Goal: Task Accomplishment & Management: Manage account settings

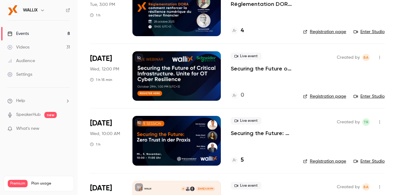
scroll to position [199, 0]
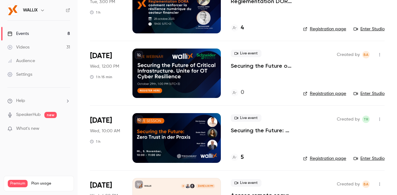
click at [184, 130] on div at bounding box center [176, 138] width 88 height 50
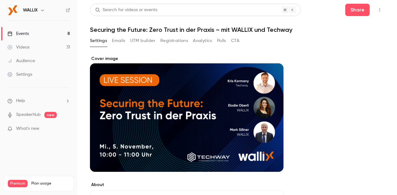
click at [377, 10] on icon "button" at bounding box center [379, 10] width 5 height 4
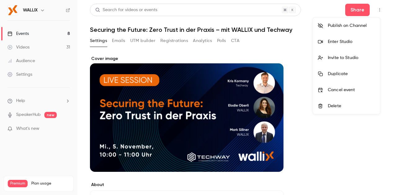
click at [175, 40] on div at bounding box center [198, 97] width 397 height 195
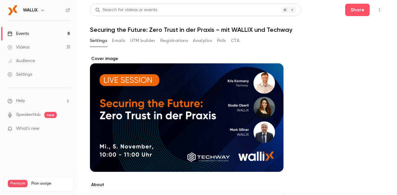
click at [175, 40] on button "Registrations" at bounding box center [174, 41] width 28 height 10
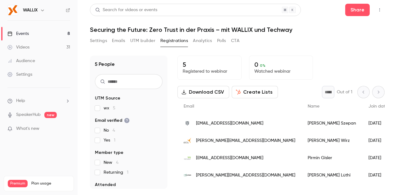
click at [140, 41] on button "UTM builder" at bounding box center [142, 41] width 25 height 10
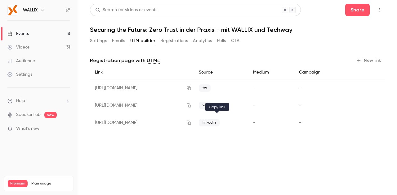
click at [191, 124] on icon "button" at bounding box center [189, 123] width 4 height 4
